Goal: Task Accomplishment & Management: Manage account settings

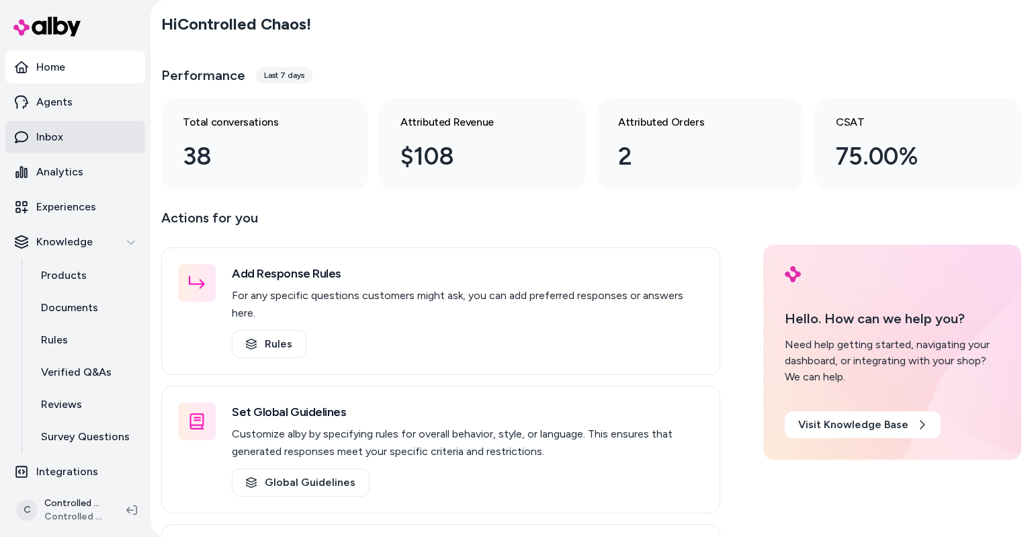
click at [67, 138] on link "Inbox" at bounding box center [75, 137] width 140 height 32
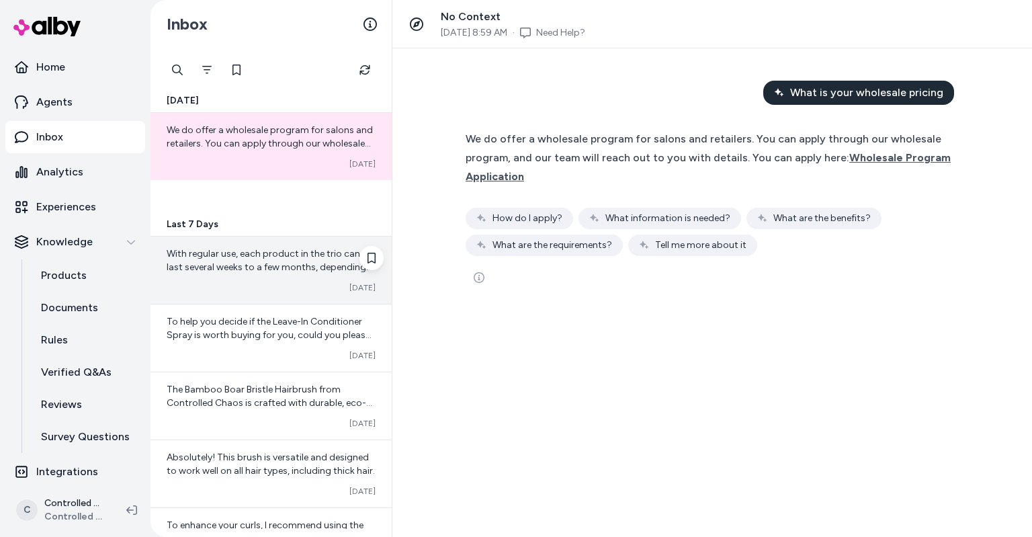
click at [226, 270] on span "With regular use, each product in the trio can last several weeks to a few mont…" at bounding box center [270, 267] width 206 height 38
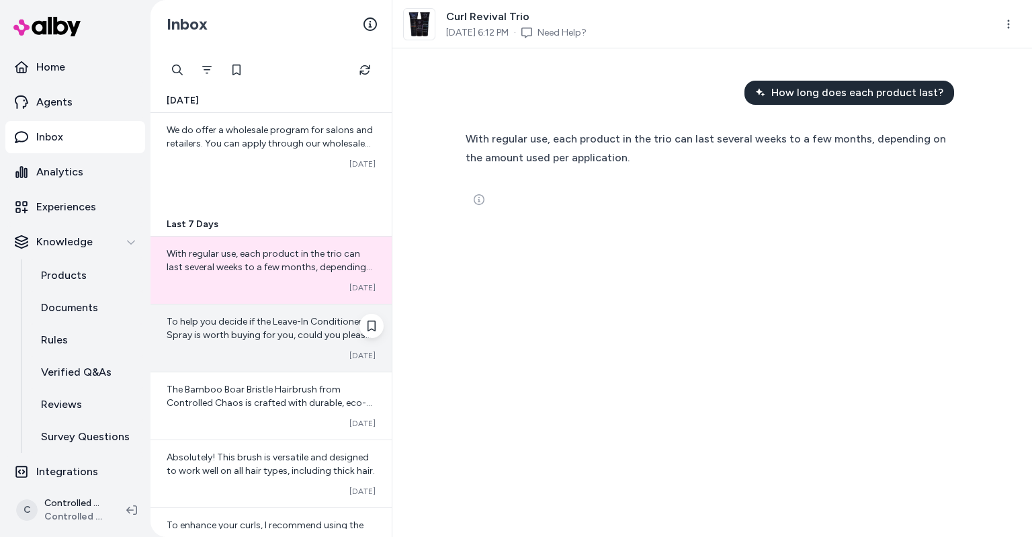
click at [227, 321] on span "To help you decide if the Leave-In Conditioner Spray is worth buying for you, c…" at bounding box center [271, 368] width 208 height 105
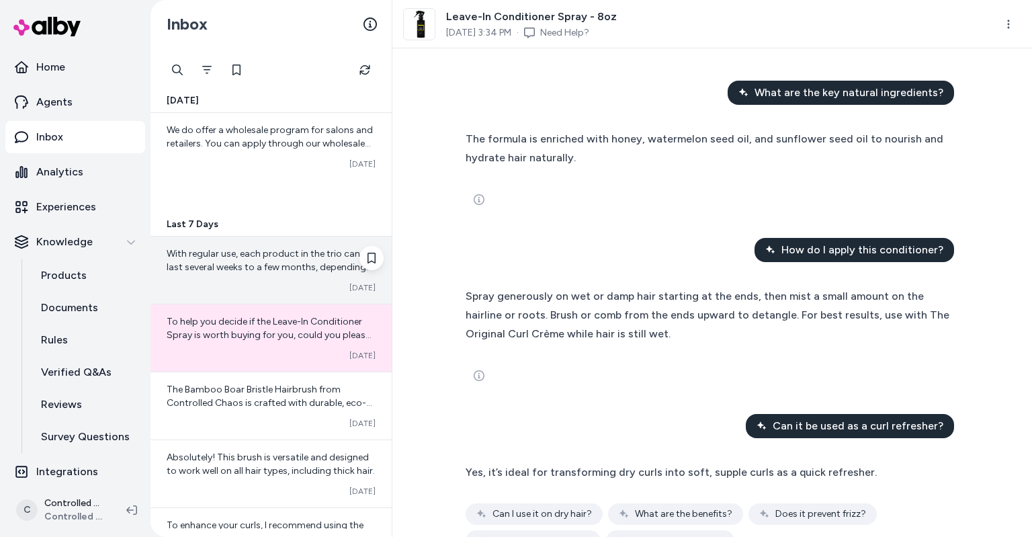
click at [222, 287] on div "Converted [DATE]" at bounding box center [271, 287] width 209 height 11
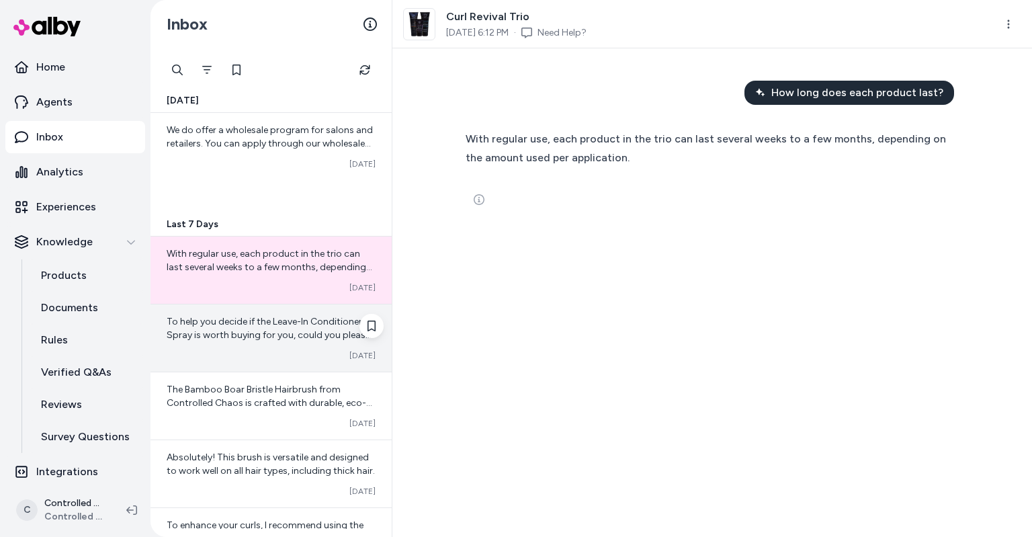
click at [216, 337] on span "To help you decide if the Leave-In Conditioner Spray is worth buying for you, c…" at bounding box center [271, 368] width 208 height 105
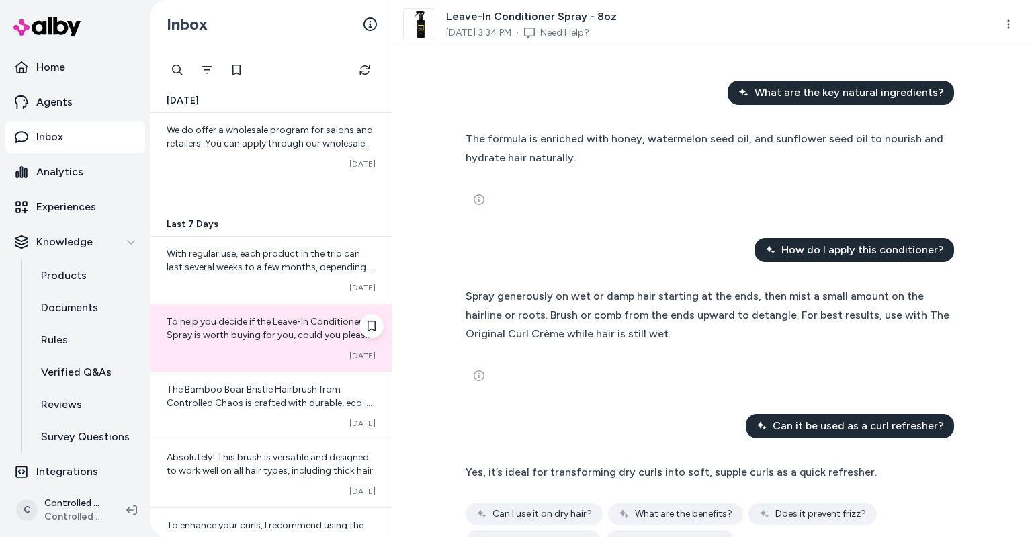
scroll to position [38, 0]
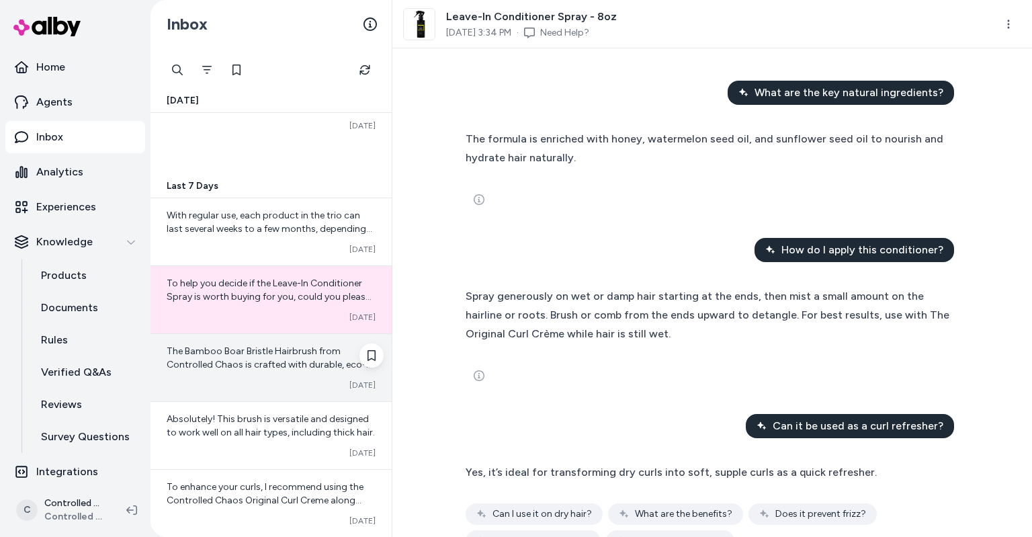
click at [216, 353] on span "The Bamboo Boar Bristle Hairbrush from Controlled Chaos is crafted with durable…" at bounding box center [270, 418] width 206 height 146
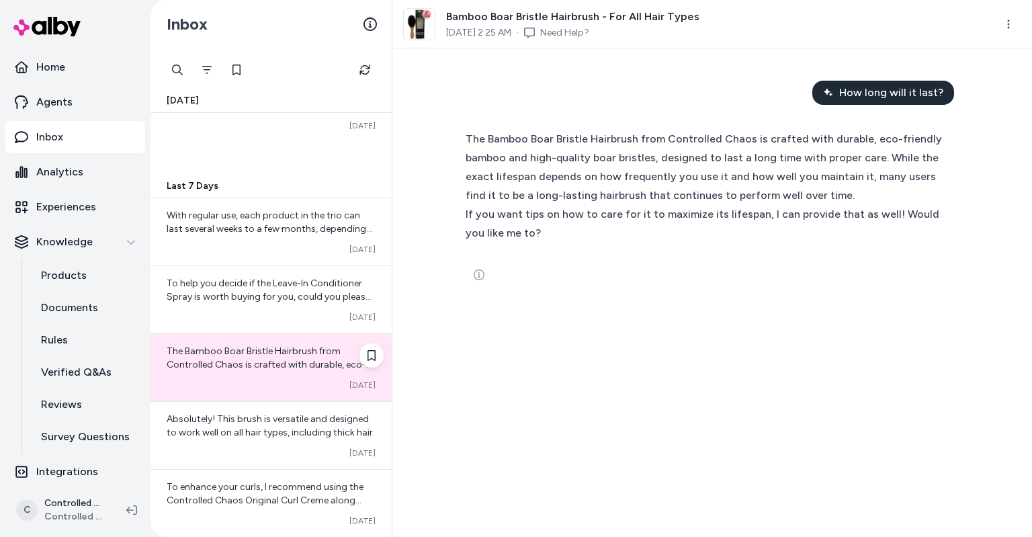
scroll to position [77, 0]
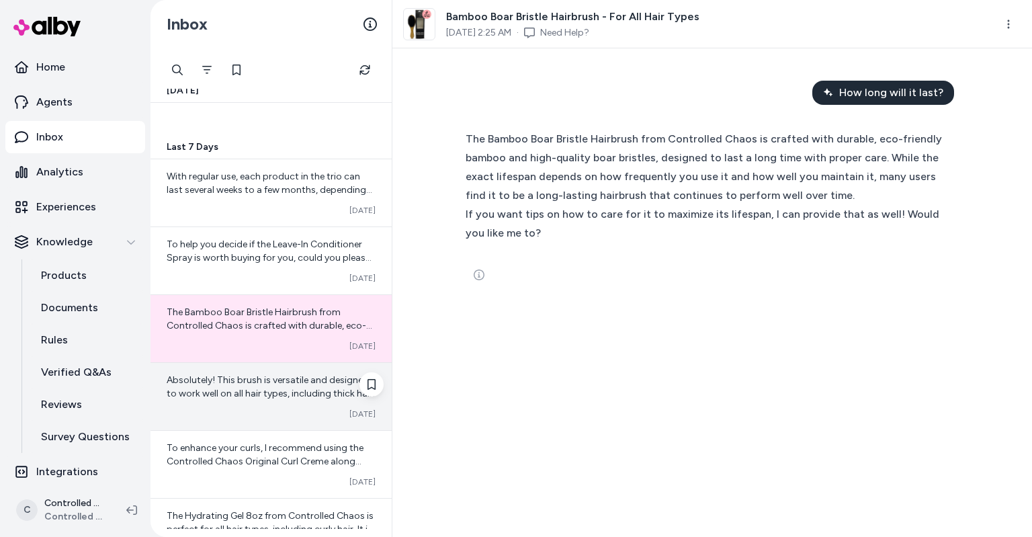
click at [208, 380] on span "Absolutely! This brush is versatile and designed to work well on all hair types…" at bounding box center [271, 386] width 208 height 25
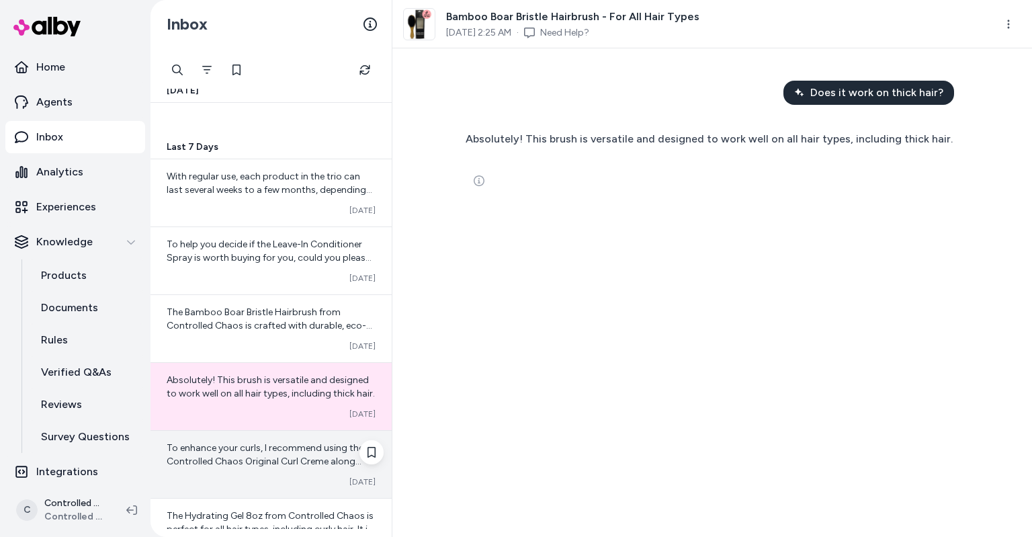
click at [206, 459] on span "To enhance your curls, I recommend using the Controlled Chaos Original Curl Cre…" at bounding box center [269, 528] width 205 height 173
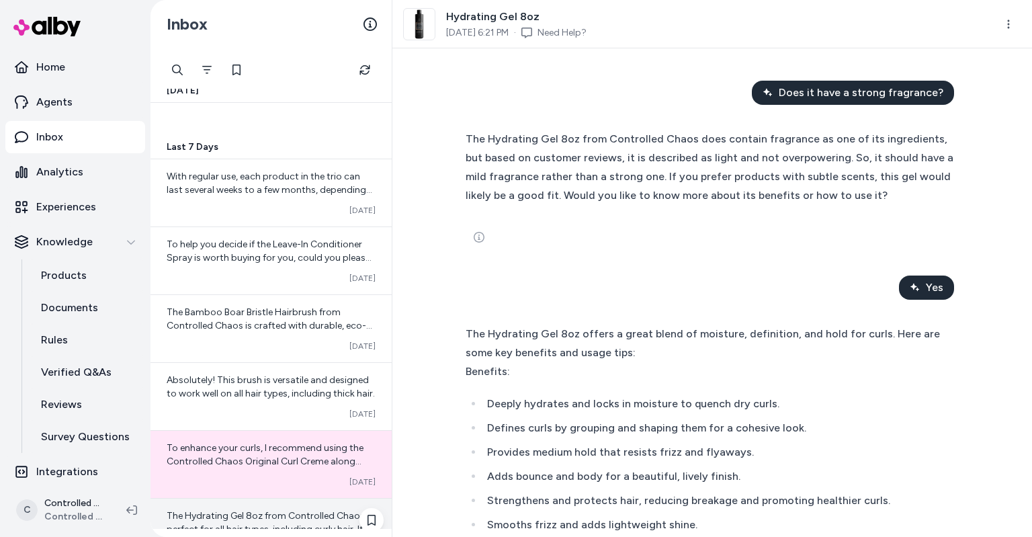
click at [193, 504] on div "The Hydrating Gel 8oz from Controlled Chaos is perfect for all hair types, incl…" at bounding box center [270, 531] width 241 height 67
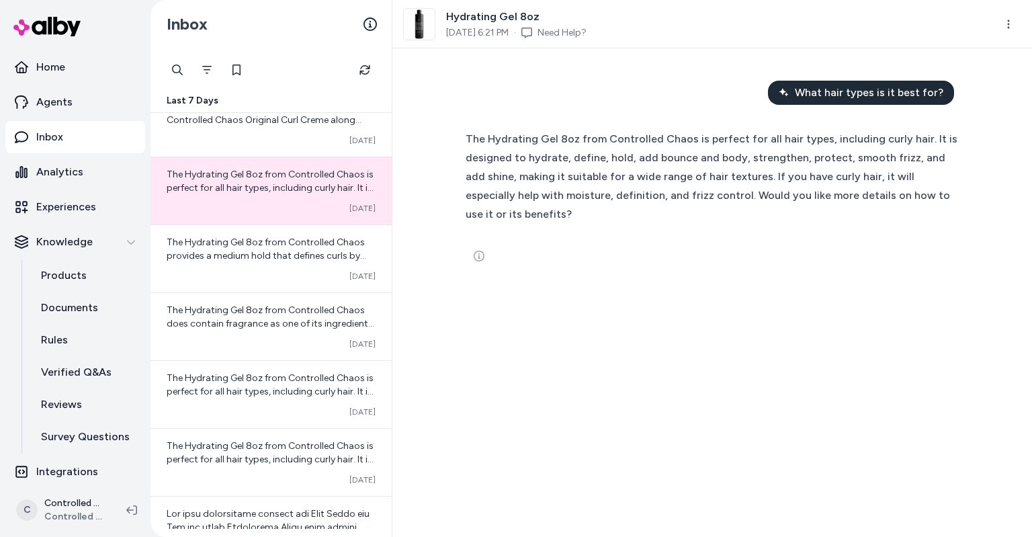
scroll to position [478, 0]
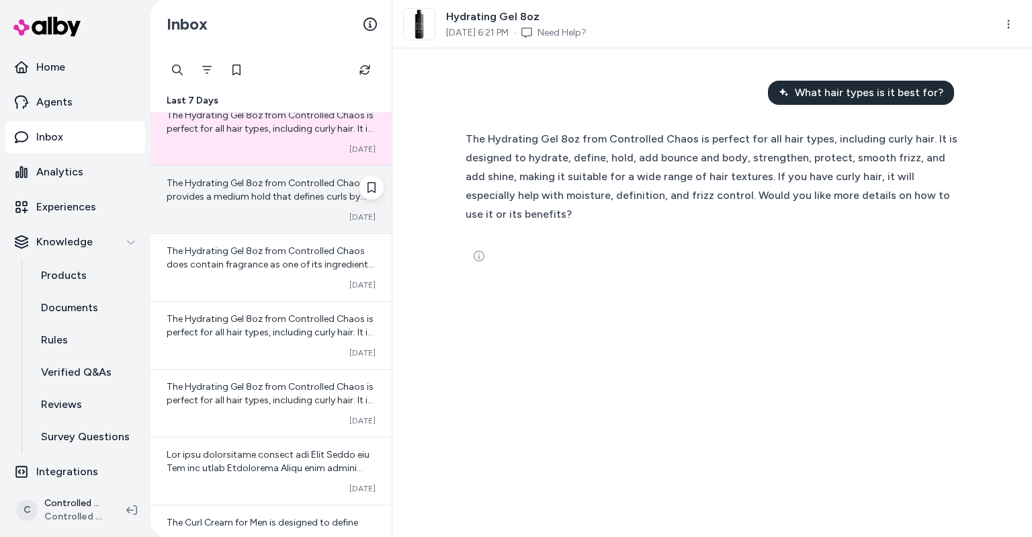
click at [262, 204] on div "The Hydrating Gel 8oz from Controlled Chaos provides a medium hold that defines…" at bounding box center [270, 199] width 241 height 67
